Goal: Navigation & Orientation: Understand site structure

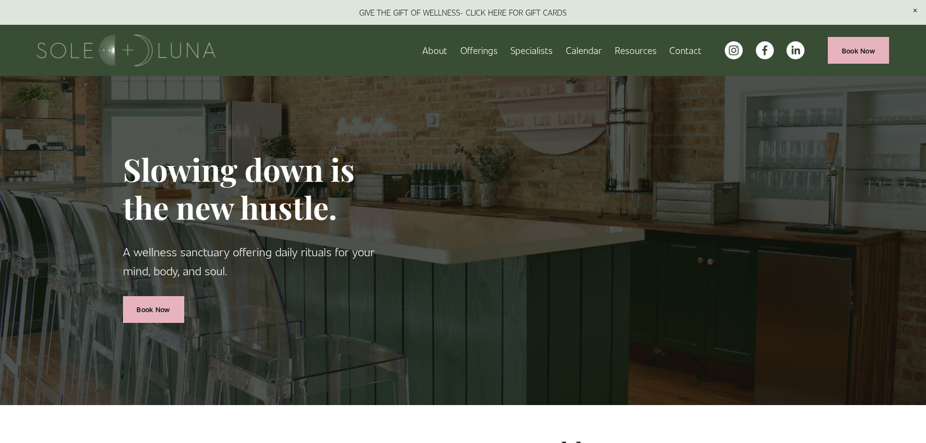
click at [444, 52] on link "About" at bounding box center [435, 50] width 25 height 17
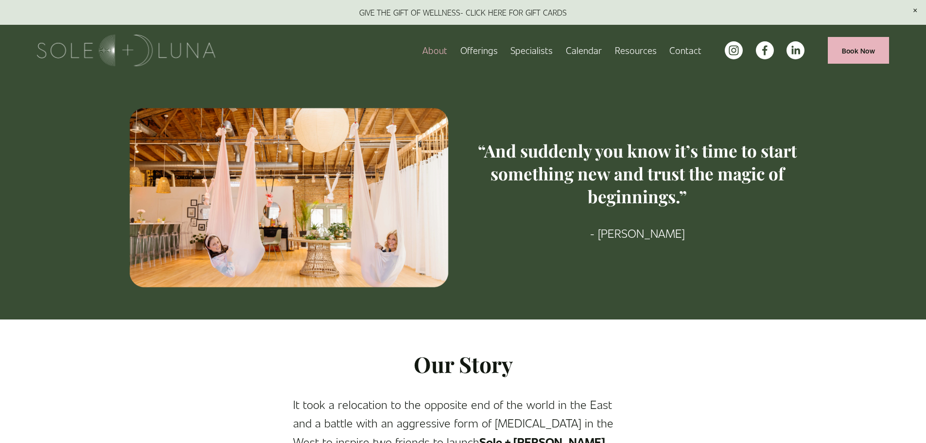
click at [0, 0] on span "Packages/Memberships" at bounding box center [0, 0] width 0 height 0
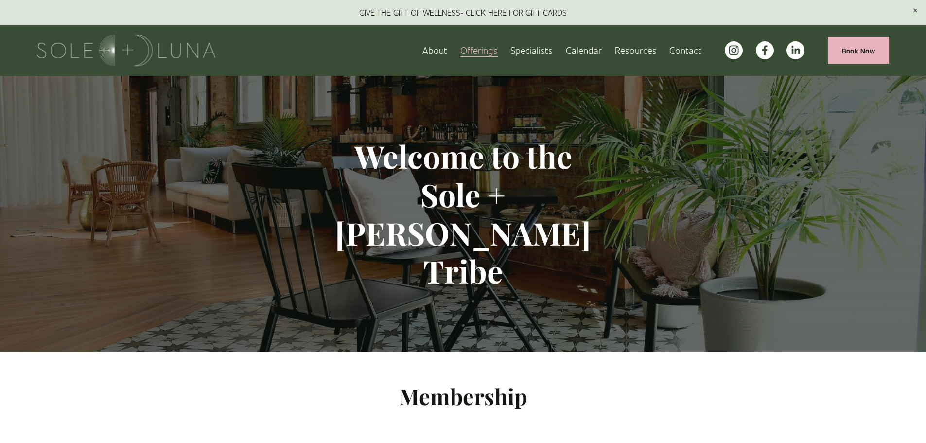
click at [540, 51] on link "Specialists" at bounding box center [532, 50] width 42 height 17
